Goal: Find specific page/section: Find specific page/section

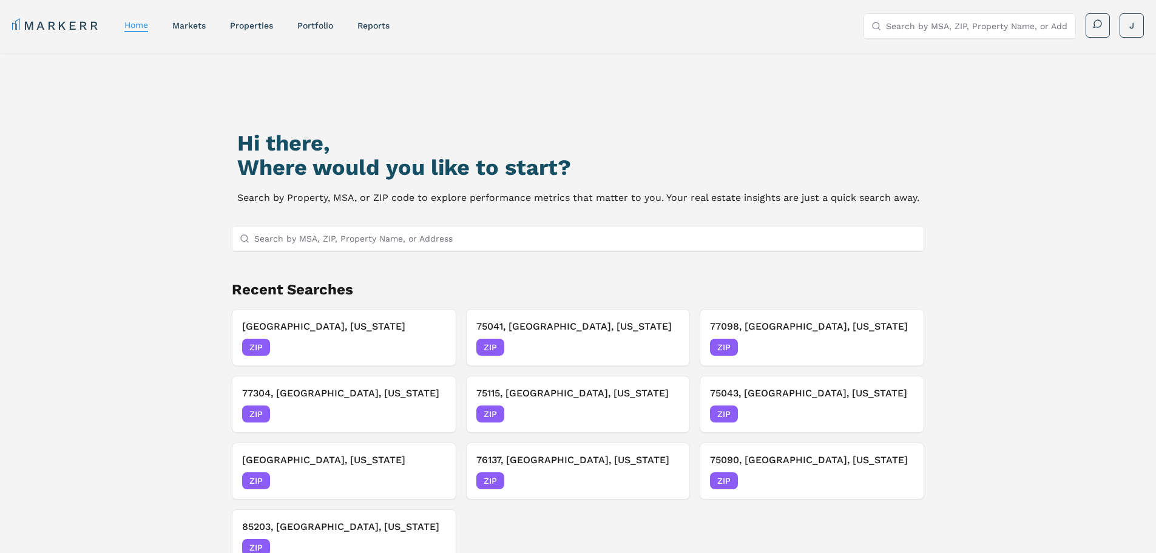
click at [347, 238] on input "Search by MSA, ZIP, Property Name, or Address" at bounding box center [585, 238] width 662 height 24
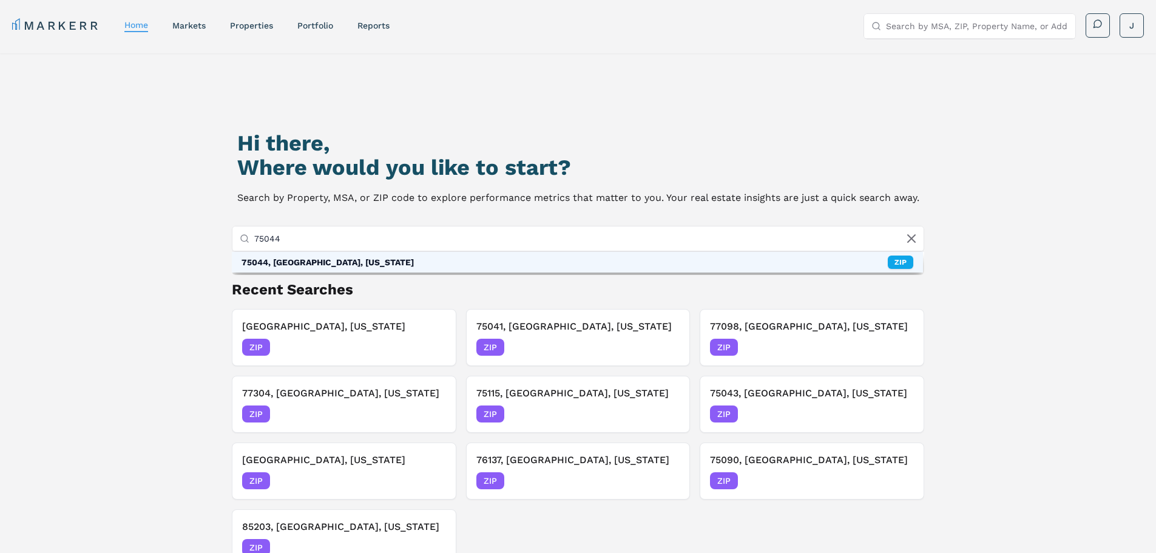
type input "75044"
click at [322, 252] on div "75044, [GEOGRAPHIC_DATA], [US_STATE] ZIP" at bounding box center [578, 262] width 692 height 21
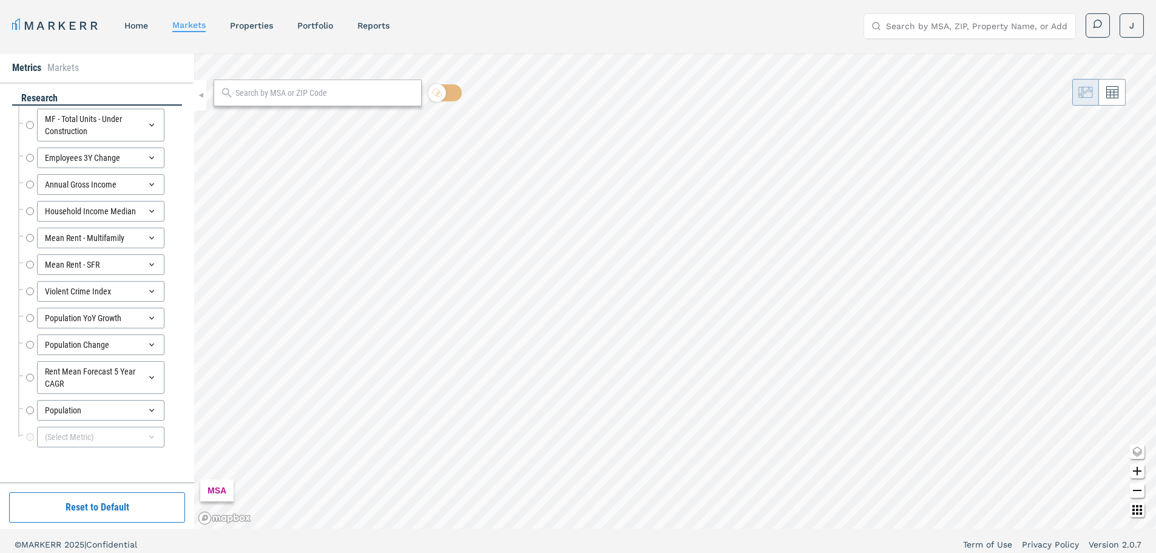
radio input "true"
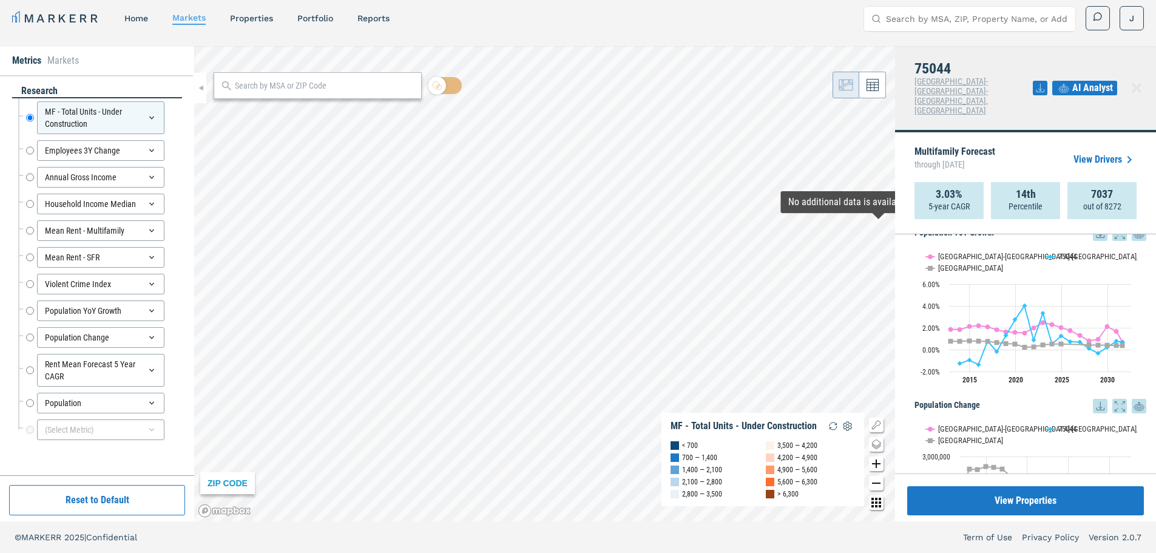
scroll to position [1368, 0]
click at [1090, 81] on span "AI Analyst" at bounding box center [1092, 88] width 41 height 15
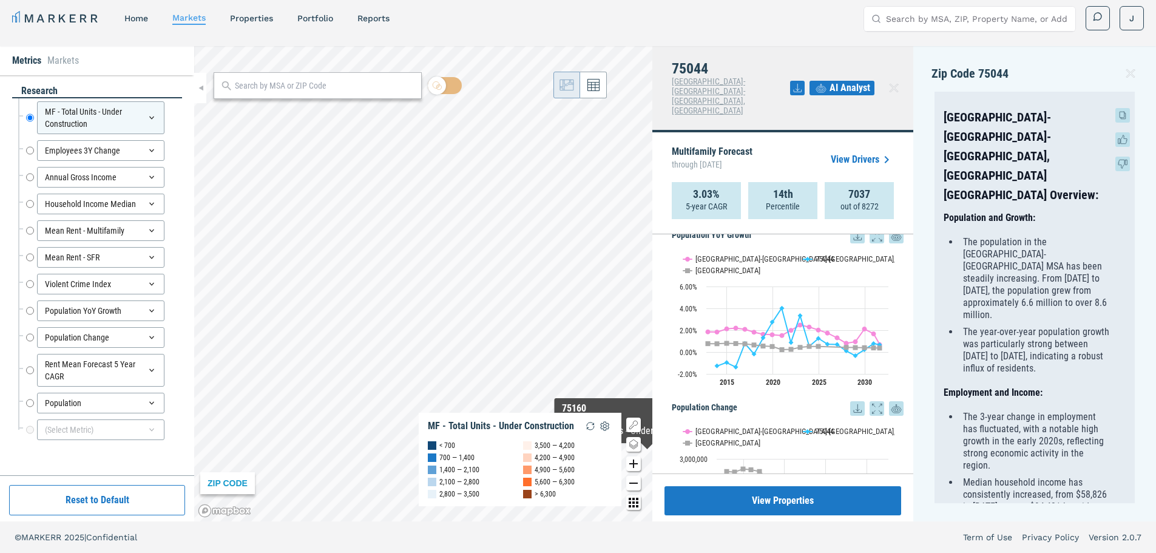
scroll to position [0, 0]
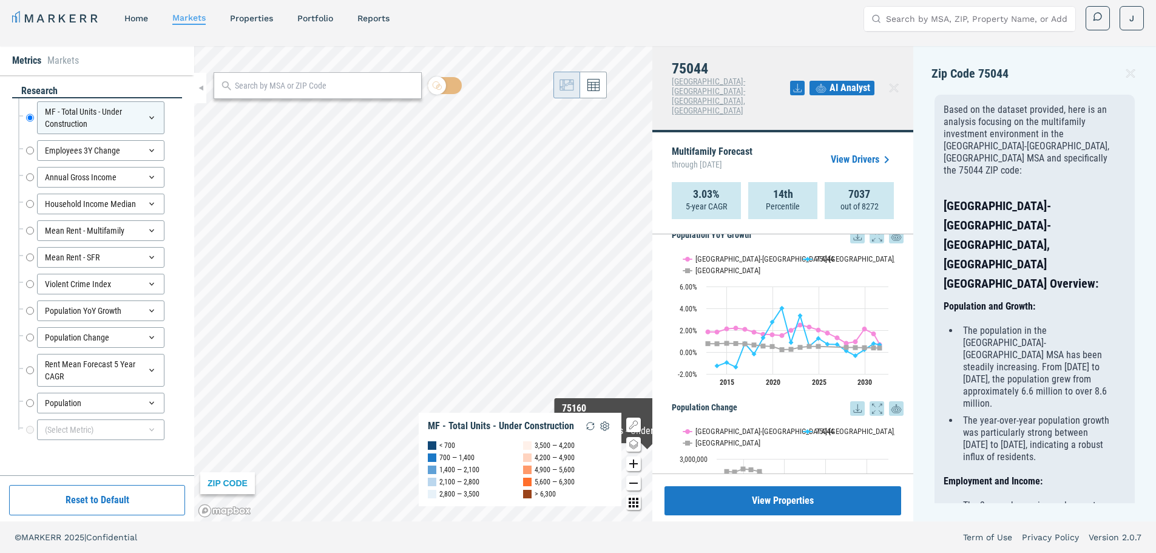
click at [864, 152] on link "View Drivers" at bounding box center [862, 159] width 63 height 15
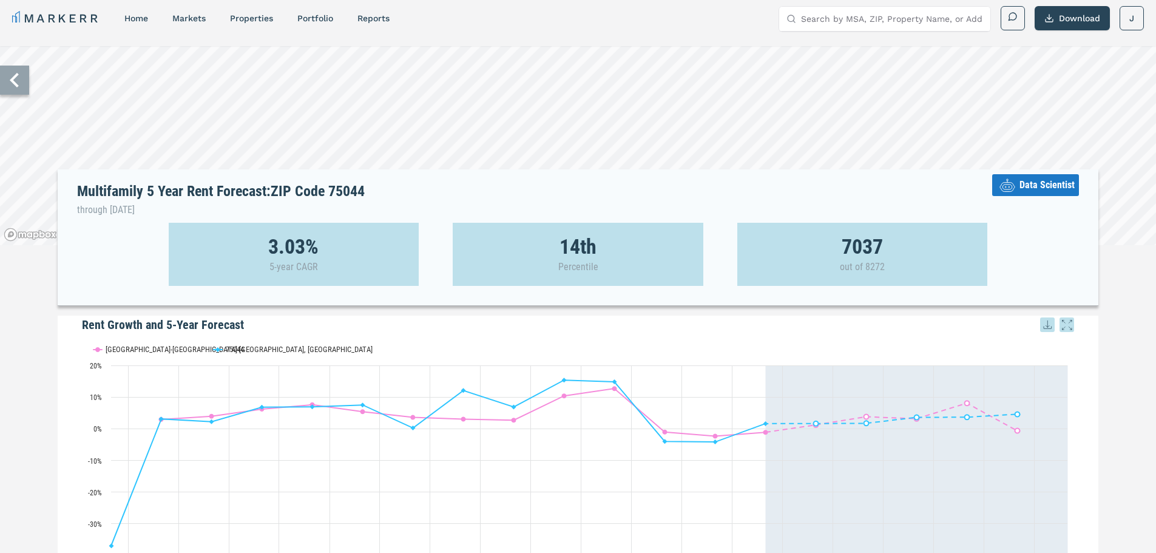
click at [1032, 183] on span "Data Scientist" at bounding box center [1046, 185] width 55 height 15
